Goal: Task Accomplishment & Management: Use online tool/utility

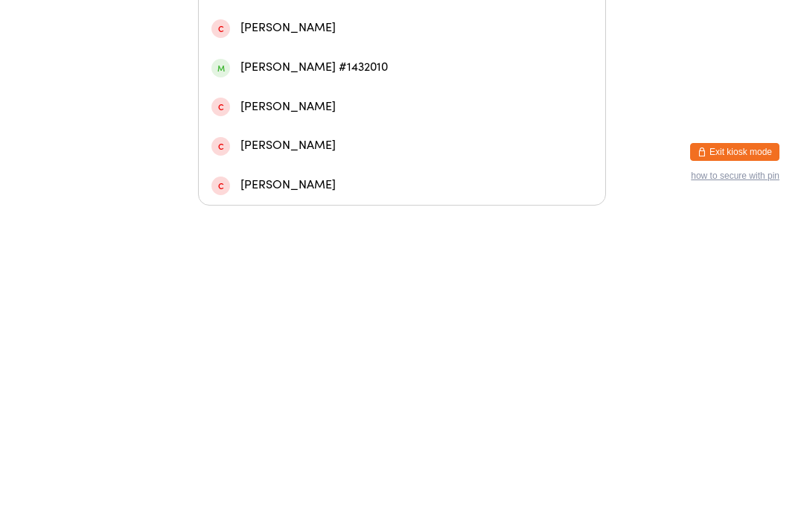
type input "Pritc"
click at [351, 278] on div "[PERSON_NAME] #976904" at bounding box center [401, 288] width 381 height 20
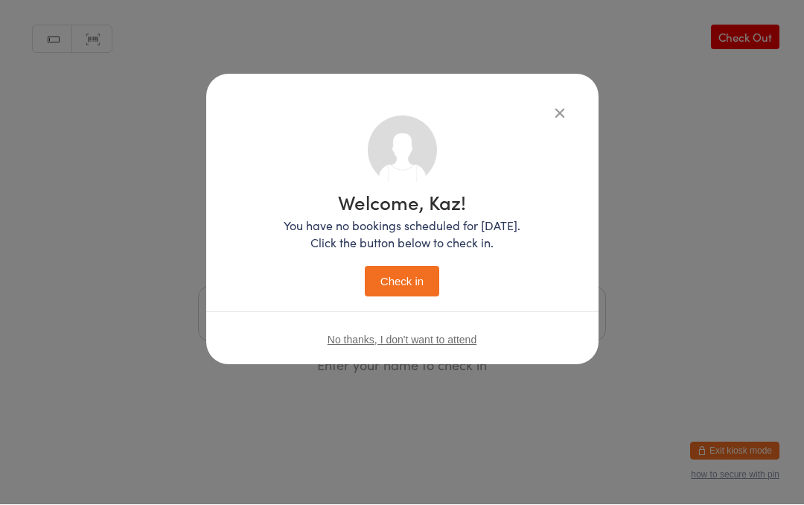
click at [410, 281] on button "Check in" at bounding box center [402, 281] width 74 height 31
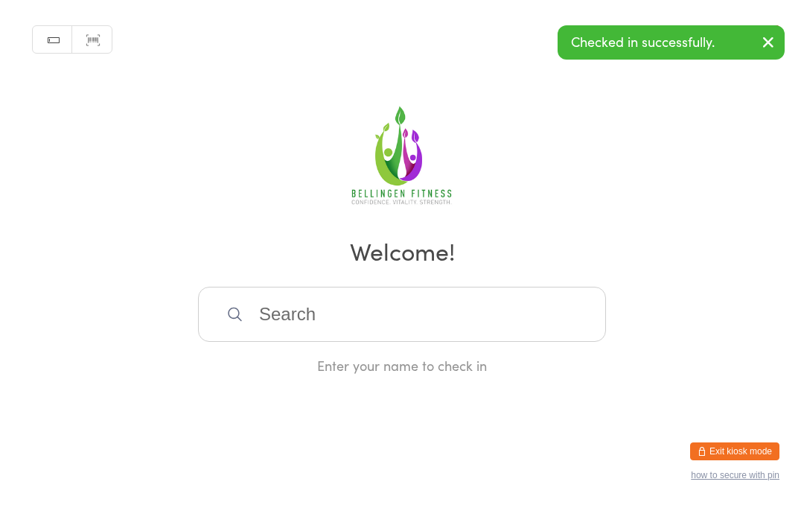
click at [367, 330] on input "search" at bounding box center [402, 314] width 408 height 55
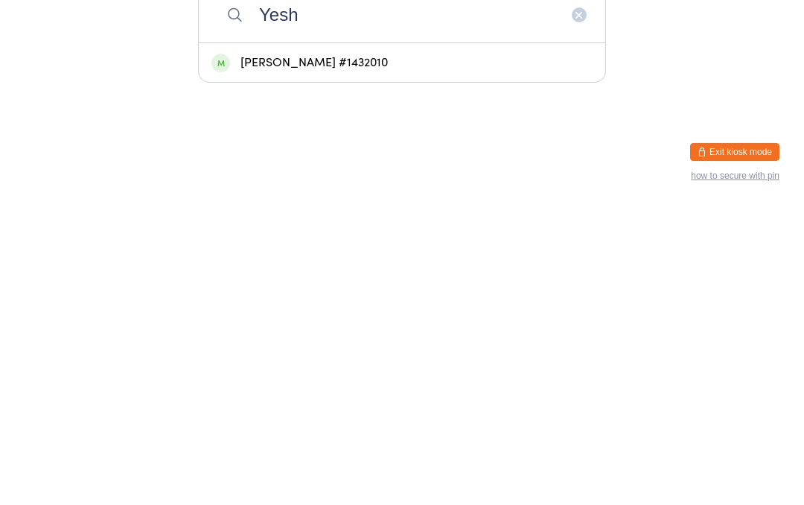
type input "Yesh"
click at [437, 352] on div "[PERSON_NAME] #1432010" at bounding box center [401, 362] width 381 height 20
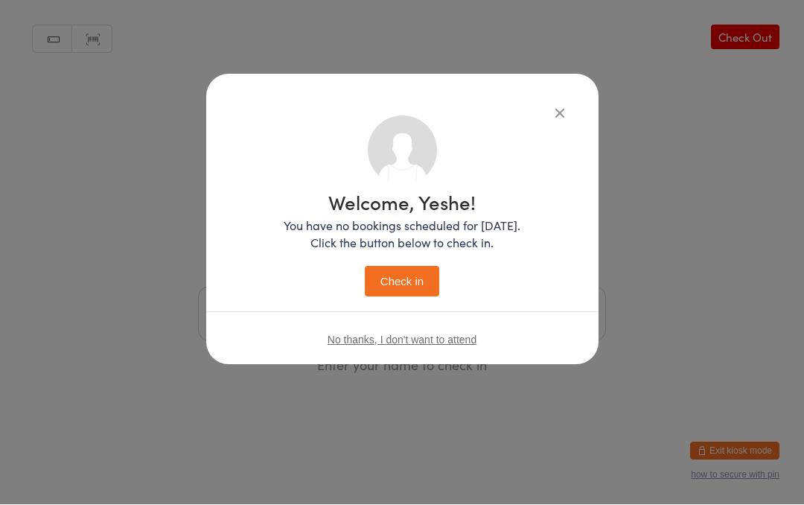
click at [425, 271] on button "Check in" at bounding box center [402, 281] width 74 height 31
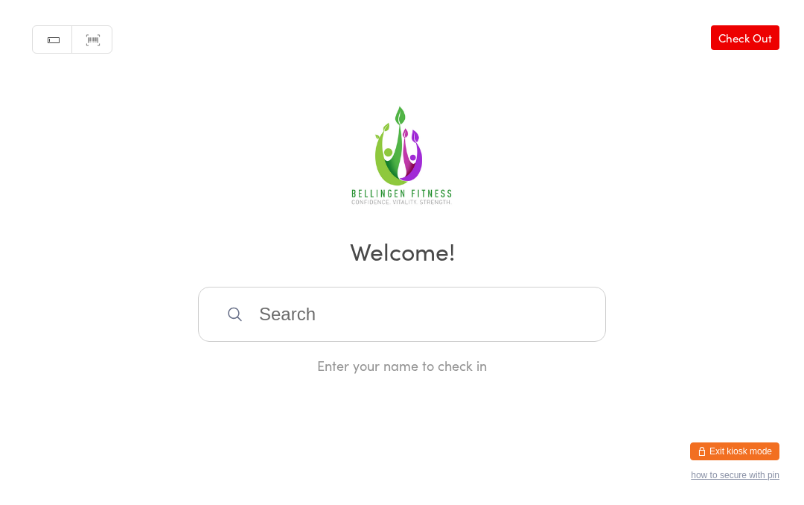
click at [748, 39] on link "Check Out" at bounding box center [745, 37] width 68 height 25
click at [295, 314] on input "search" at bounding box center [402, 314] width 408 height 55
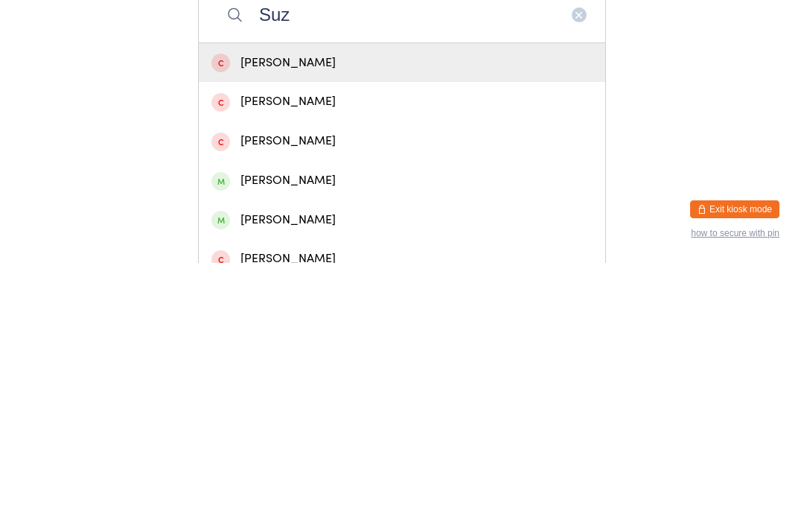
scroll to position [57, 0]
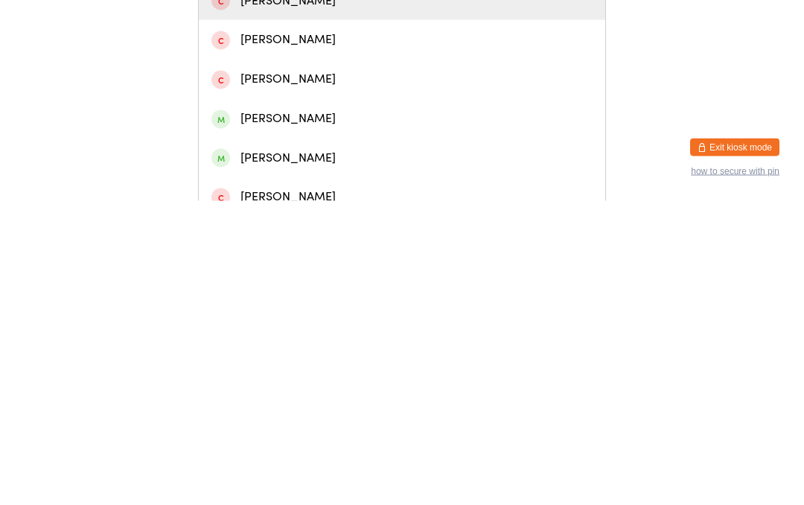
type input "Suz"
click at [316, 452] on div "[PERSON_NAME]" at bounding box center [401, 462] width 381 height 20
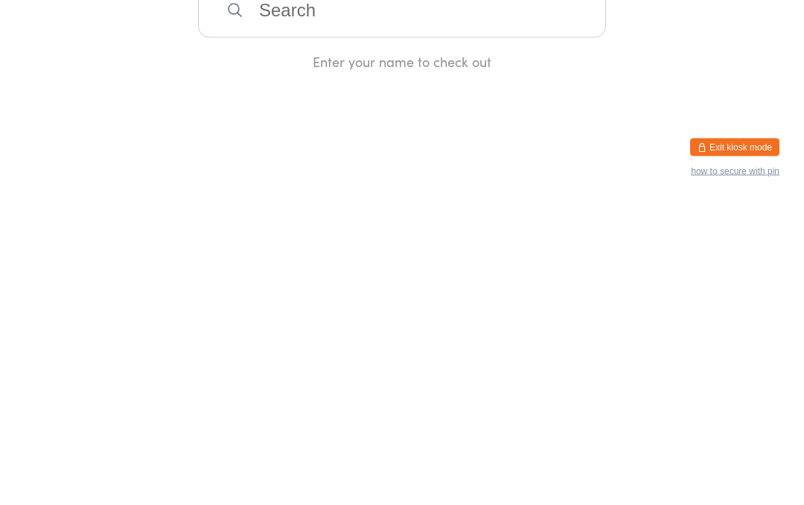
scroll to position [0, 0]
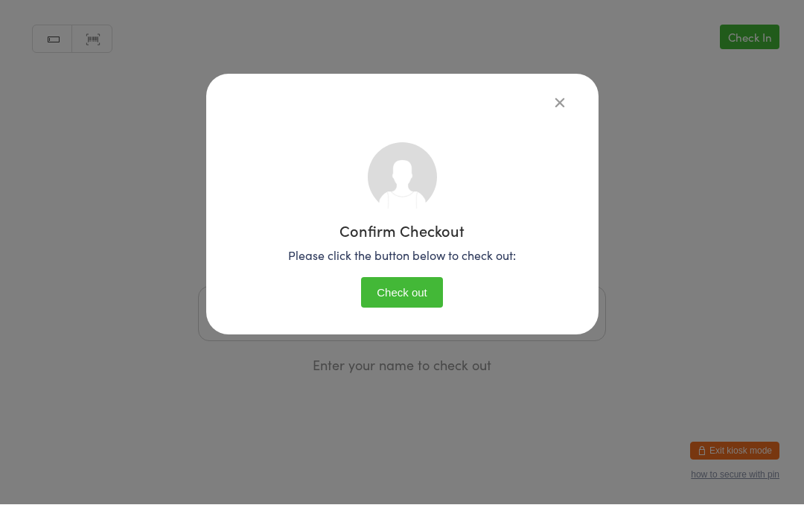
click at [409, 281] on button "Check out" at bounding box center [402, 293] width 82 height 31
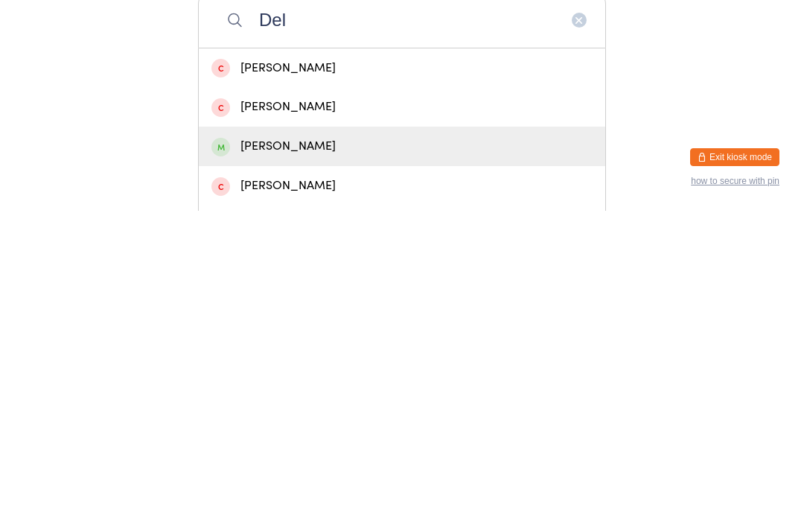
type input "Del"
click at [279, 430] on div "[PERSON_NAME]" at bounding box center [401, 440] width 381 height 20
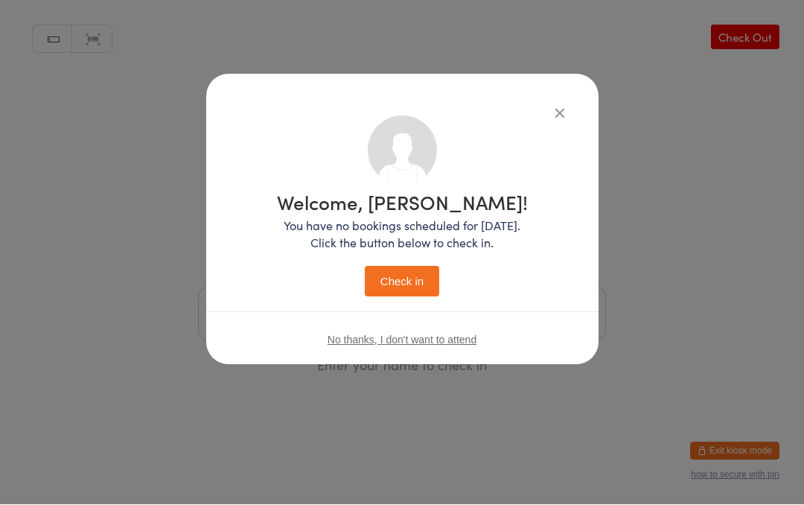
click at [394, 285] on button "Check in" at bounding box center [402, 281] width 74 height 31
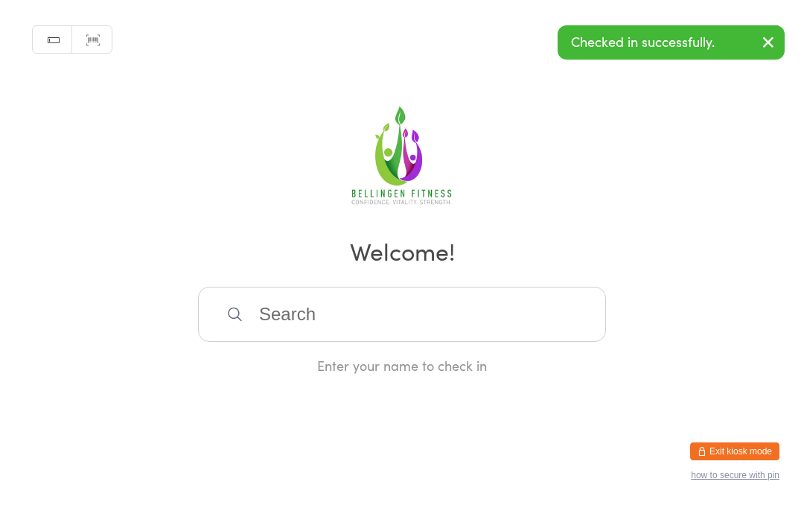
click at [292, 324] on input "search" at bounding box center [402, 314] width 408 height 55
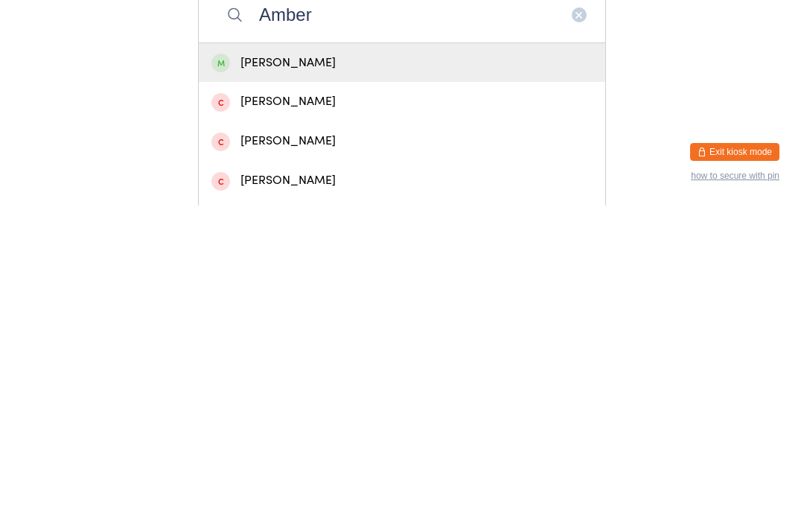
type input "Amber"
click at [270, 352] on div "[PERSON_NAME]" at bounding box center [401, 362] width 381 height 20
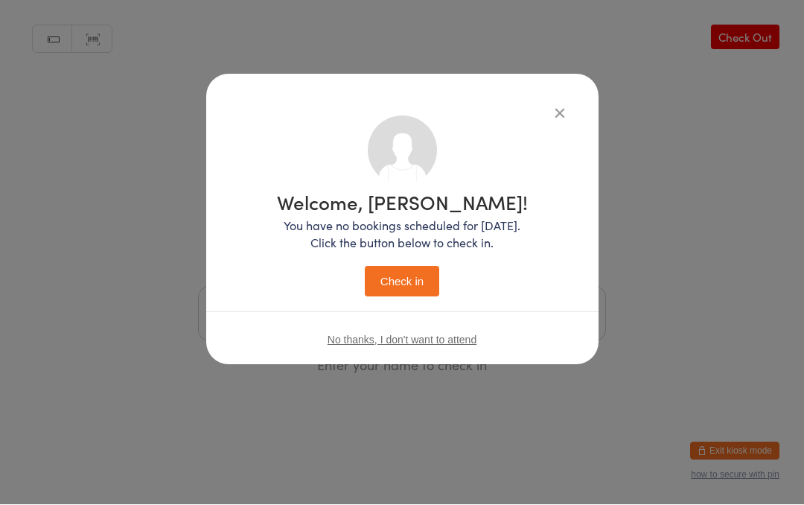
click at [391, 281] on button "Check in" at bounding box center [402, 281] width 74 height 31
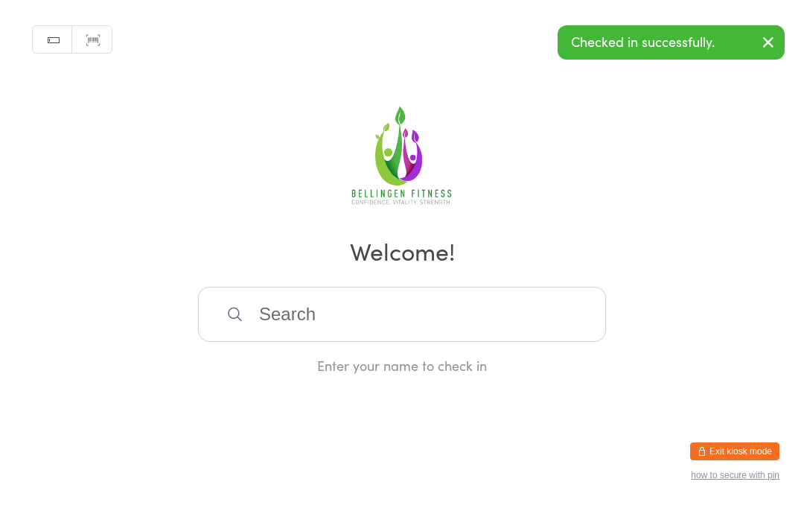
click at [292, 342] on input "search" at bounding box center [402, 314] width 408 height 55
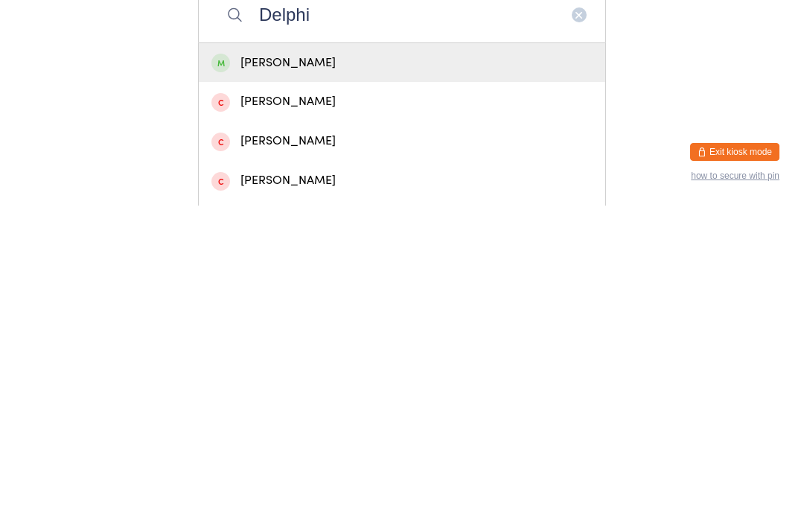
type input "Delphi"
click at [319, 352] on div "[PERSON_NAME]" at bounding box center [401, 362] width 381 height 20
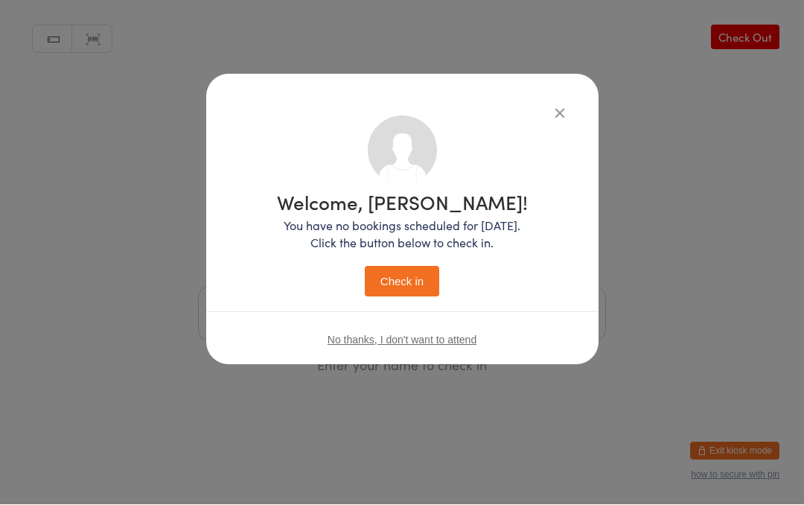
click at [409, 263] on div "Welcome, [PERSON_NAME]! You have no bookings scheduled for [DATE]. Click the bu…" at bounding box center [402, 245] width 251 height 104
